Goal: Obtain resource: Obtain resource

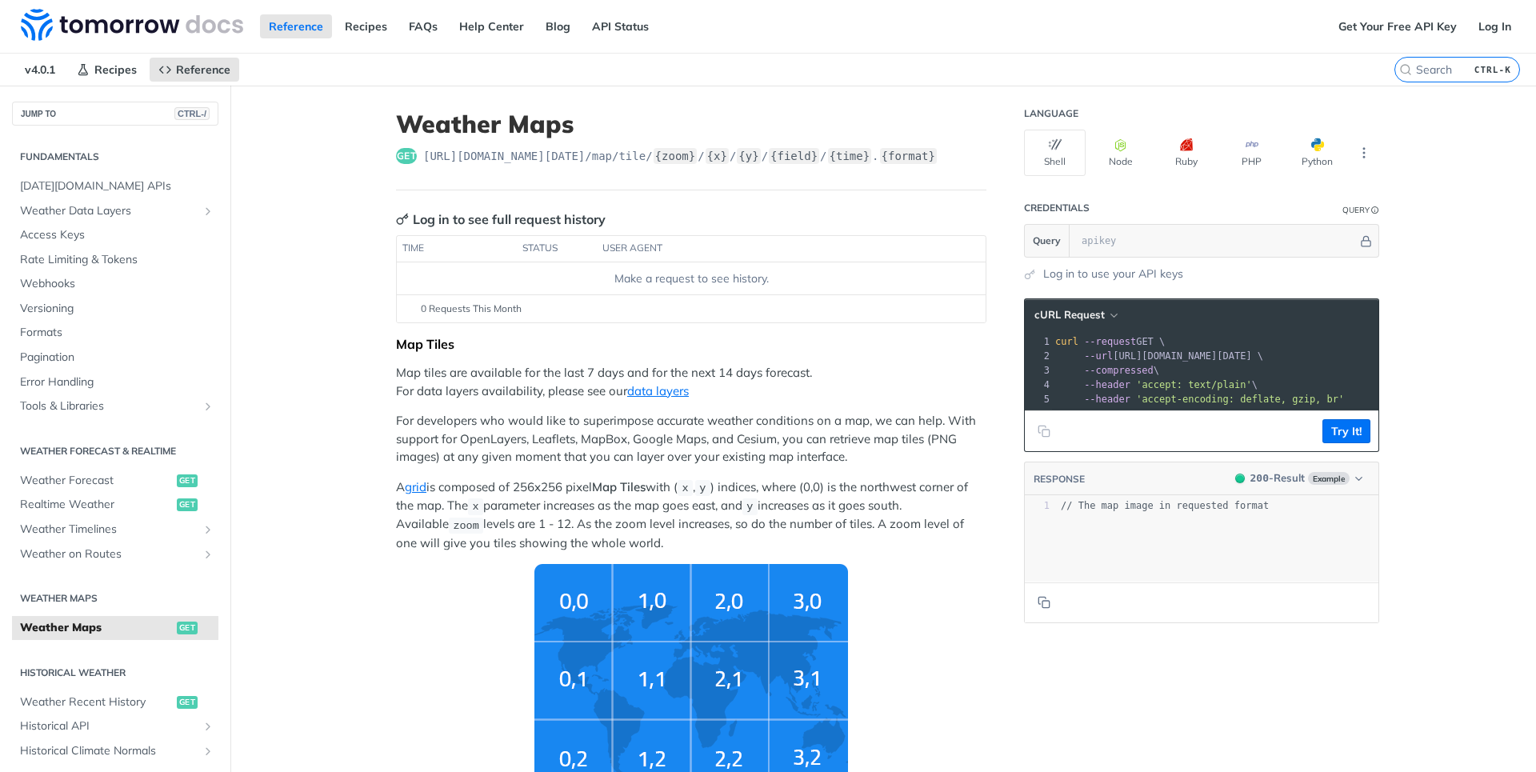
click at [481, 147] on header "Weather Maps get [URL][DOMAIN_NAME][DATE] /map/tile/ {zoom} / {x} / {y} / {fiel…" at bounding box center [691, 150] width 590 height 81
drag, startPoint x: 481, startPoint y: 147, endPoint x: 499, endPoint y: 148, distance: 18.4
click at [499, 148] on header "Weather Maps get [URL][DOMAIN_NAME][DATE] /map/tile/ {zoom} / {x} / {y} / {fiel…" at bounding box center [691, 150] width 590 height 81
click at [435, 154] on span "[URL][DOMAIN_NAME][DATE] /map/tile/ {zoom} / {x} / {y} / {field} / {time} . {fo…" at bounding box center [680, 156] width 514 height 16
drag, startPoint x: 435, startPoint y: 154, endPoint x: 955, endPoint y: 161, distance: 519.3
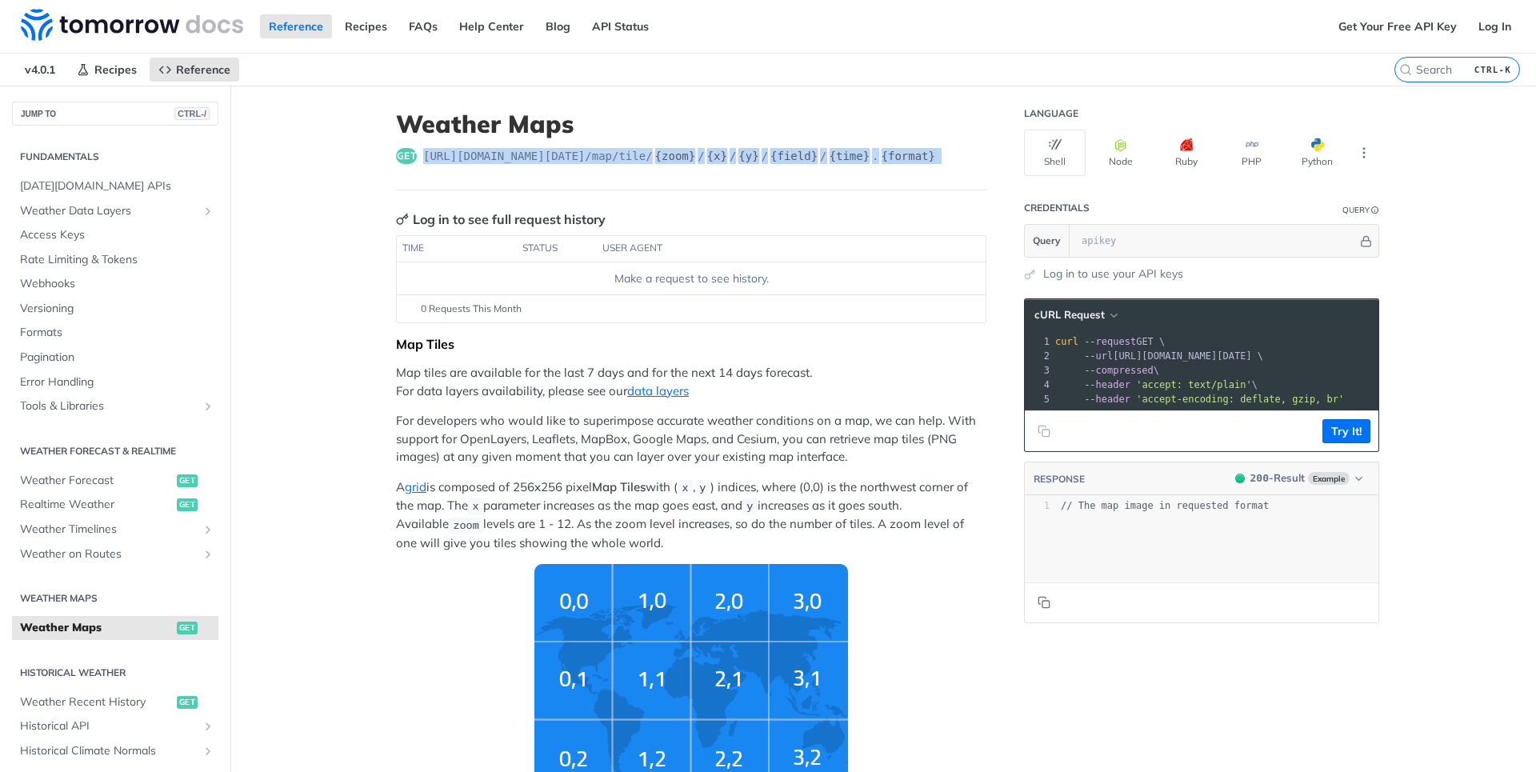
click at [955, 161] on div "get [URL][DOMAIN_NAME][DATE] /map/tile/ {zoom} / {x} / {y} / {field} / {time} .…" at bounding box center [691, 156] width 590 height 16
click at [1371, 29] on link "Get Your Free API Key" at bounding box center [1398, 26] width 136 height 24
click at [72, 32] on img at bounding box center [132, 25] width 222 height 32
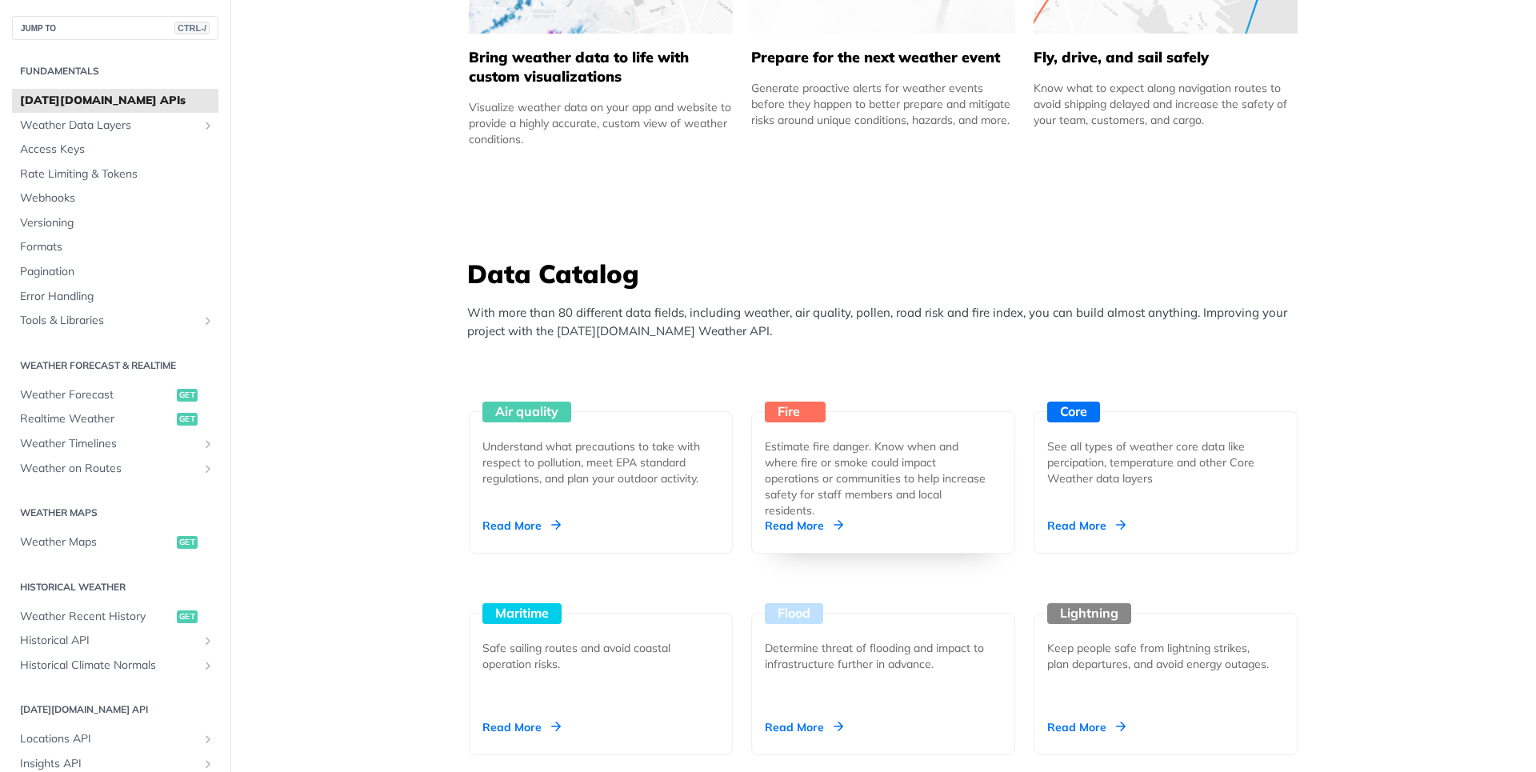
scroll to position [1152, 0]
